Goal: Information Seeking & Learning: Learn about a topic

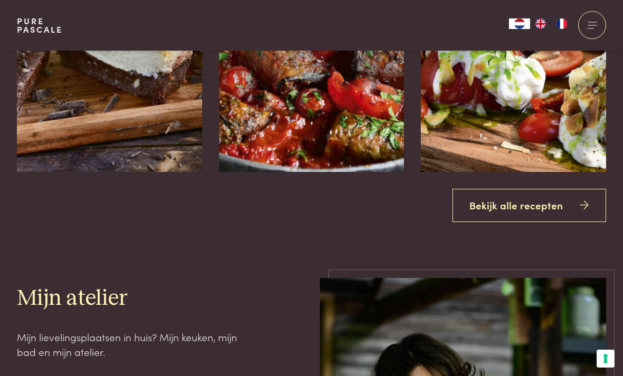
scroll to position [1296, 0]
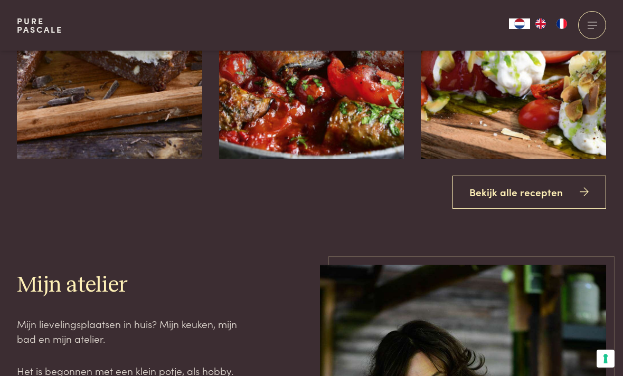
click at [533, 209] on link "Bekijk alle recepten" at bounding box center [529, 192] width 154 height 33
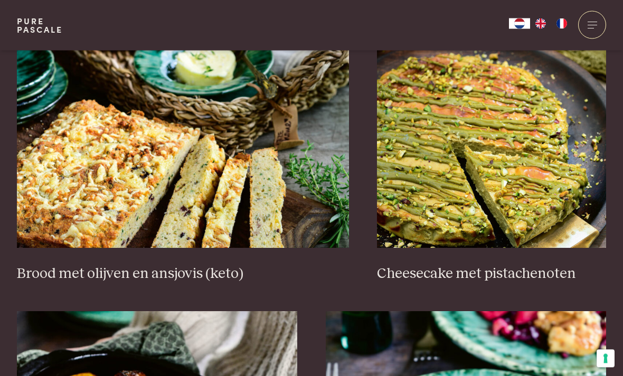
scroll to position [977, 0]
click at [528, 175] on img at bounding box center [491, 142] width 229 height 211
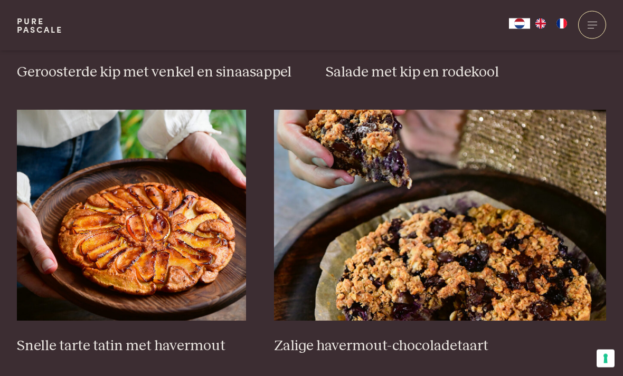
scroll to position [1453, 0]
click at [479, 245] on img at bounding box center [440, 215] width 332 height 211
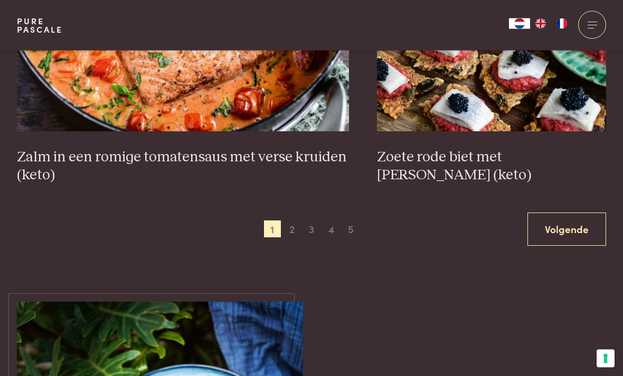
scroll to position [1942, 0]
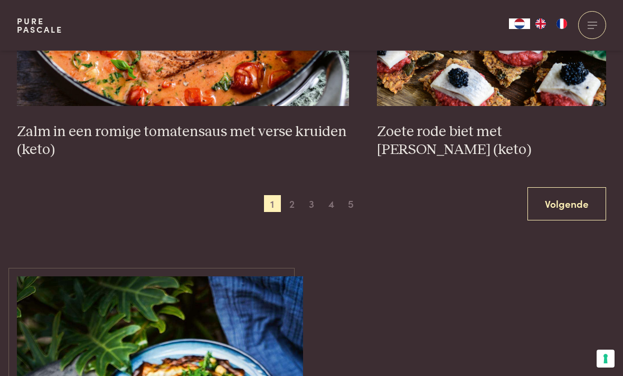
click at [567, 211] on link "Volgende" at bounding box center [566, 203] width 79 height 33
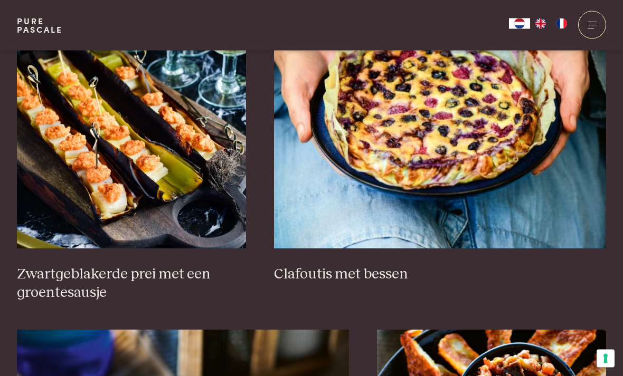
scroll to position [684, 0]
click at [462, 146] on img at bounding box center [440, 142] width 332 height 211
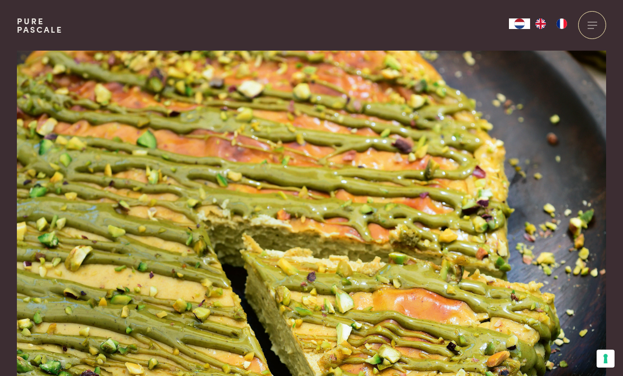
click at [416, 138] on img at bounding box center [311, 228] width 589 height 354
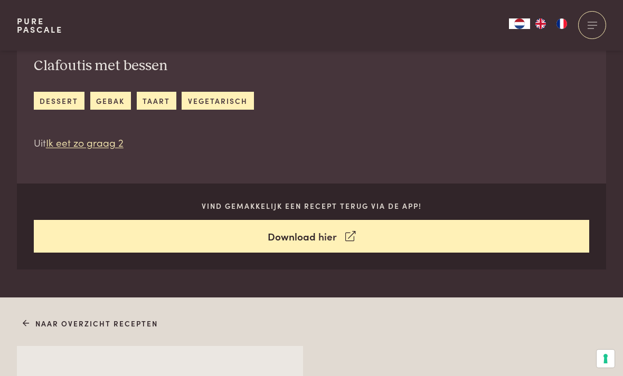
scroll to position [412, 0]
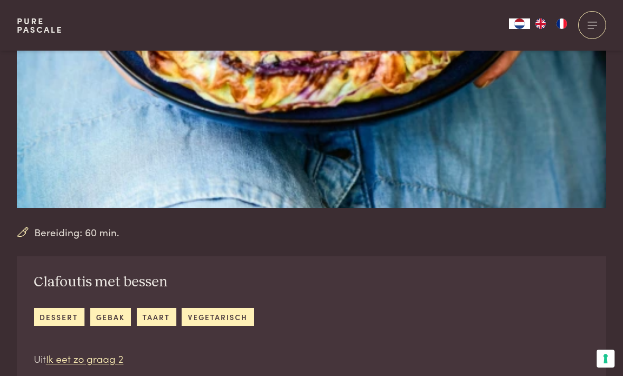
scroll to position [196, 0]
